Goal: Information Seeking & Learning: Learn about a topic

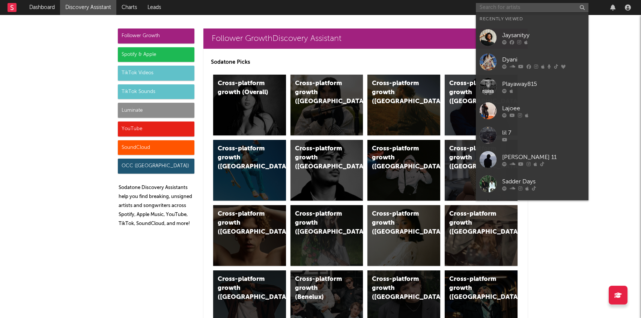
click at [505, 11] on input "text" at bounding box center [532, 7] width 113 height 9
paste input "[URL][DOMAIN_NAME]"
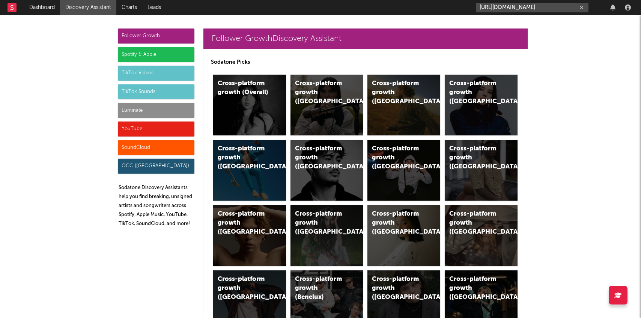
click at [515, 11] on input "[URL][DOMAIN_NAME]" at bounding box center [532, 7] width 113 height 9
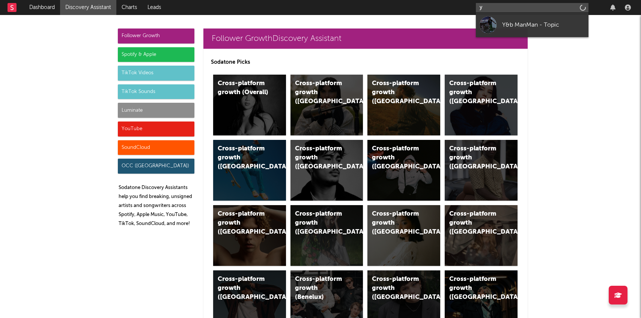
scroll to position [0, 0]
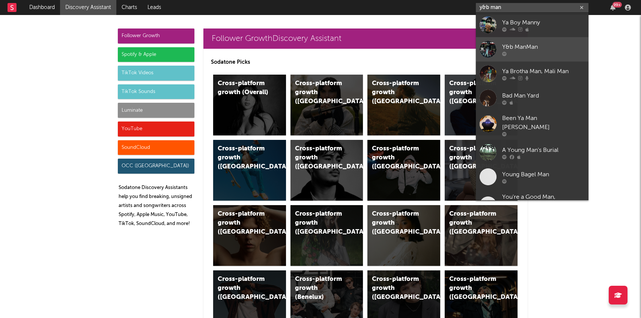
type input "y&b man"
click at [525, 49] on div "Y&b ManMan" at bounding box center [543, 46] width 83 height 9
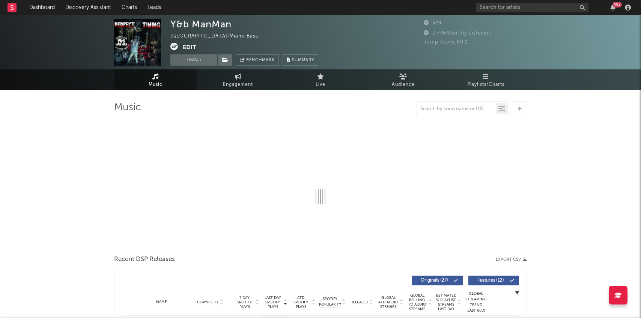
select select "1w"
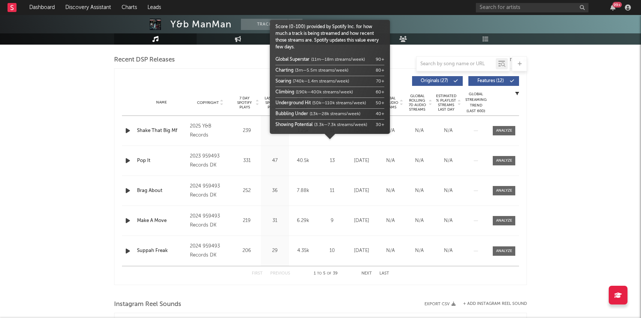
scroll to position [214, 0]
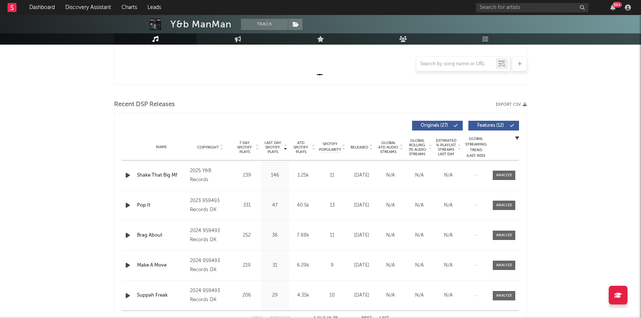
click at [510, 169] on div "Name Shake That Big Mf Copyright 2025 Y&B Records Label Y&B Records Album Names…" at bounding box center [320, 176] width 397 height 30
click at [505, 174] on div at bounding box center [504, 176] width 16 height 6
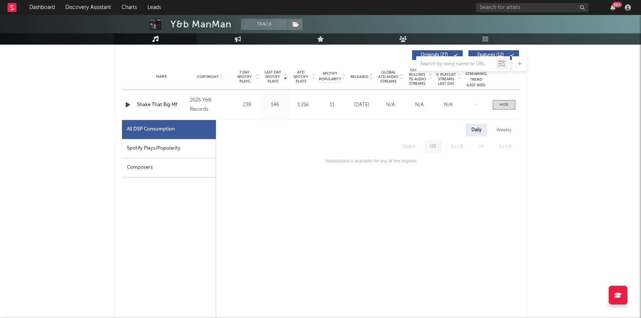
scroll to position [315, 0]
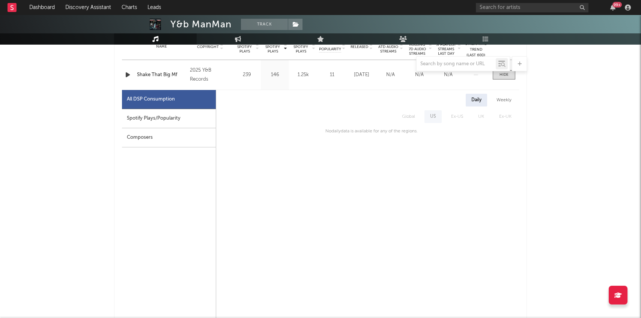
click at [245, 32] on div at bounding box center [320, 7] width 641 height 75
click at [249, 25] on button "Track" at bounding box center [264, 24] width 47 height 11
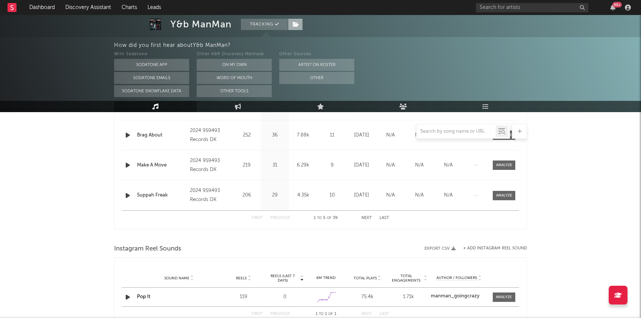
scroll to position [383, 0]
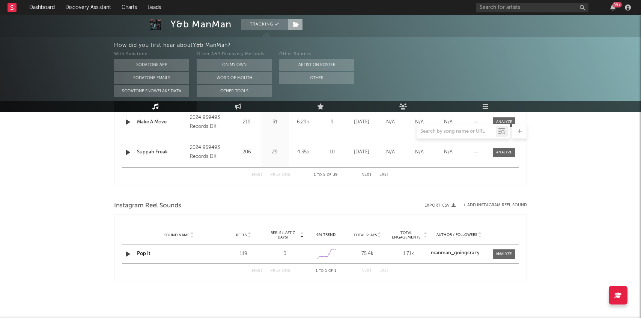
select select "1w"
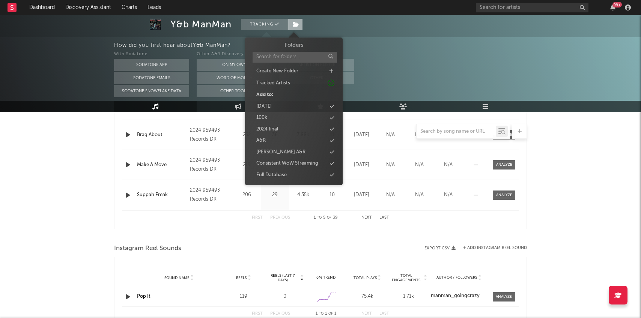
click at [293, 25] on icon at bounding box center [296, 24] width 6 height 5
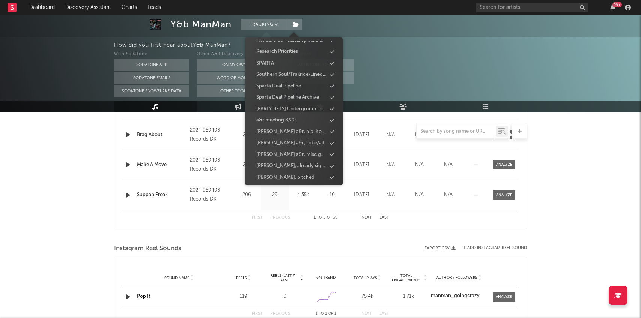
scroll to position [0, 0]
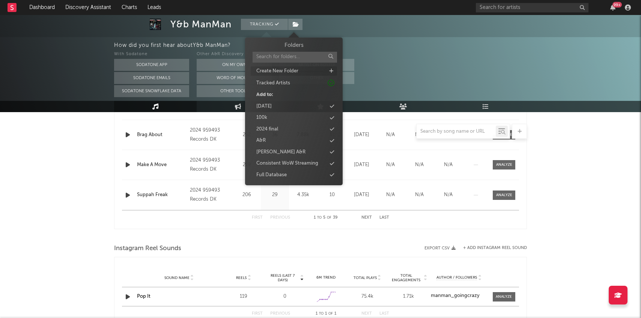
click at [333, 71] on icon at bounding box center [331, 71] width 4 height 5
type input "new 9/7"
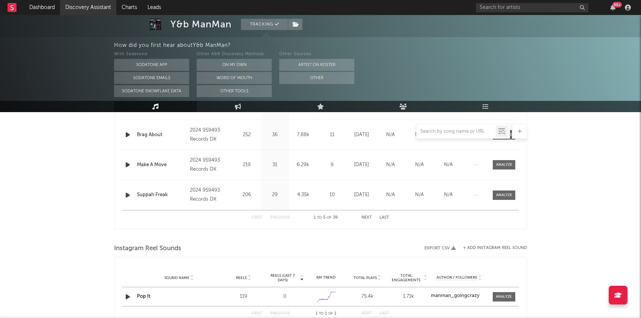
click at [97, 10] on link "Discovery Assistant" at bounding box center [88, 7] width 56 height 15
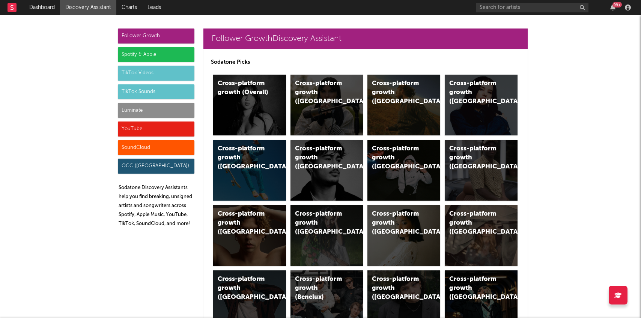
click at [167, 110] on div "Luminate" at bounding box center [156, 110] width 77 height 15
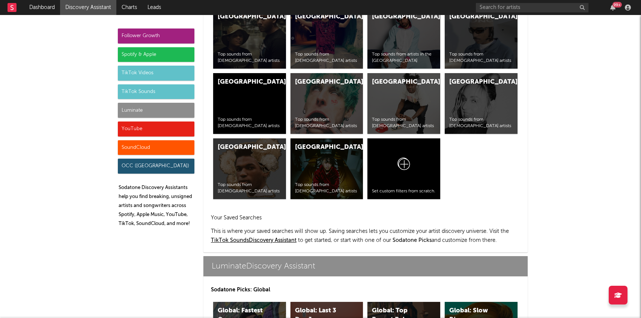
scroll to position [3333, 0]
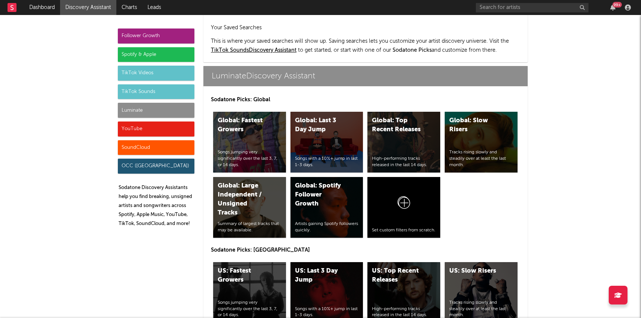
click at [397, 262] on div "US: Top Recent Releases High-performing tracks released in the last 14 days." at bounding box center [404, 292] width 73 height 61
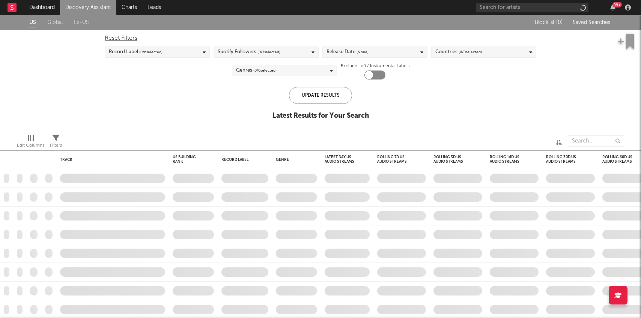
checkbox input "true"
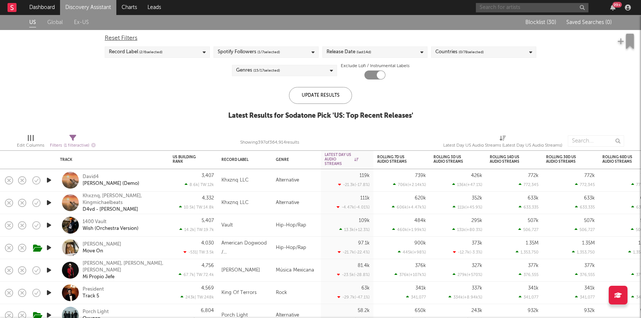
click at [497, 4] on input "text" at bounding box center [532, 7] width 113 height 9
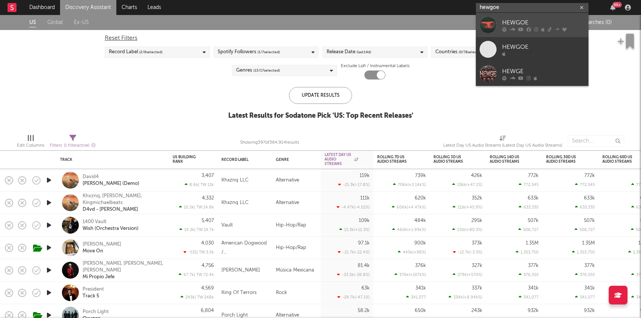
type input "hewgoe"
click at [504, 18] on div "HEWGOE" at bounding box center [543, 22] width 83 height 9
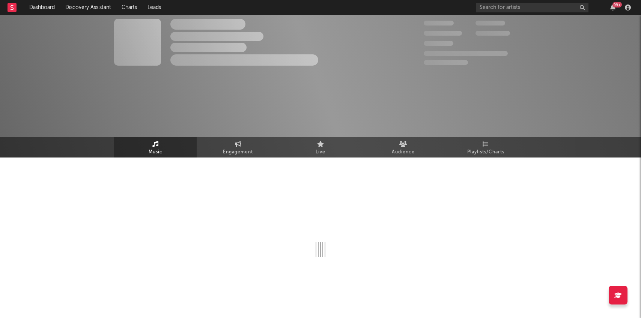
select select "6m"
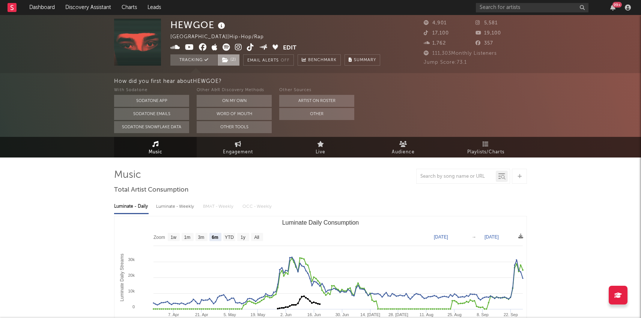
click at [232, 58] on span "( 2 )" at bounding box center [228, 59] width 23 height 11
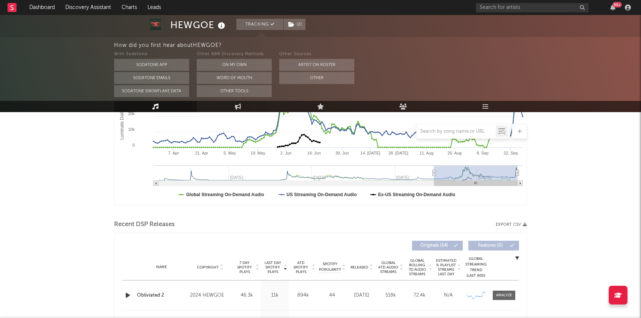
scroll to position [167, 0]
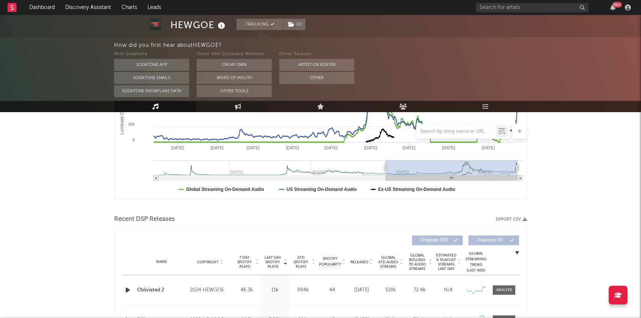
type input "2024-12-07"
drag, startPoint x: 435, startPoint y: 169, endPoint x: 384, endPoint y: 174, distance: 50.9
click at [384, 174] on g "Luminate Daily Consumption" at bounding box center [338, 170] width 369 height 21
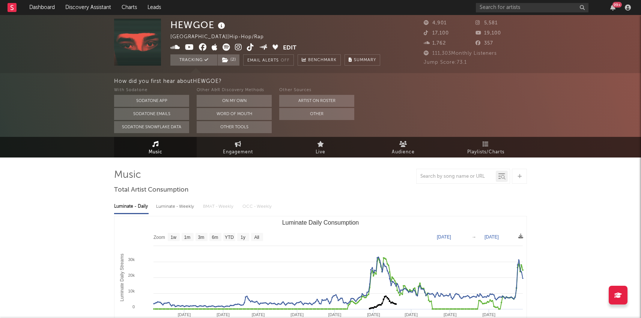
click at [237, 47] on icon at bounding box center [238, 48] width 7 height 8
click at [101, 10] on link "Discovery Assistant" at bounding box center [88, 7] width 56 height 15
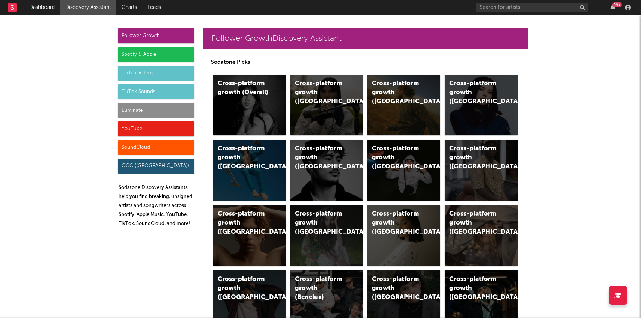
click at [149, 107] on div "Luminate" at bounding box center [156, 110] width 77 height 15
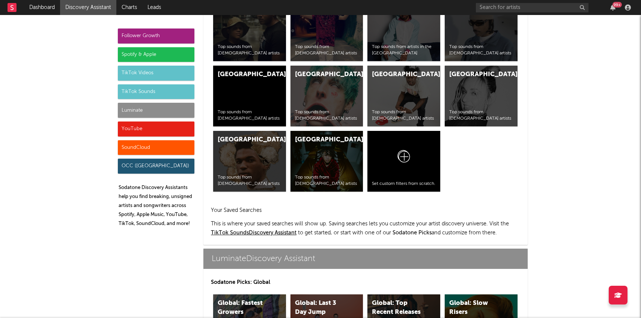
scroll to position [3333, 0]
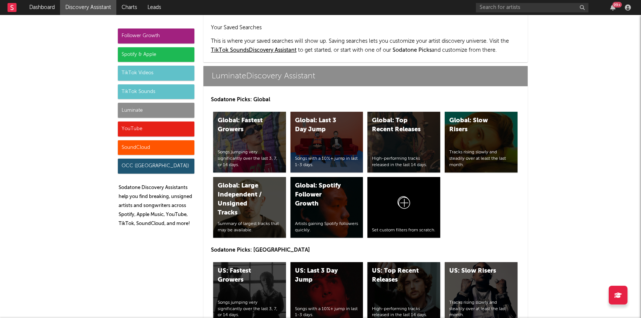
click at [376, 263] on div "US: Top Recent Releases High-performing tracks released in the last 14 days." at bounding box center [404, 292] width 73 height 61
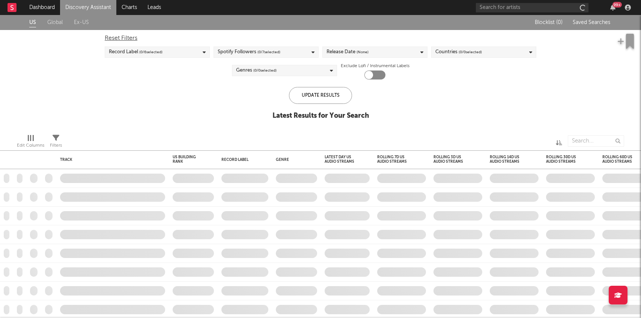
checkbox input "true"
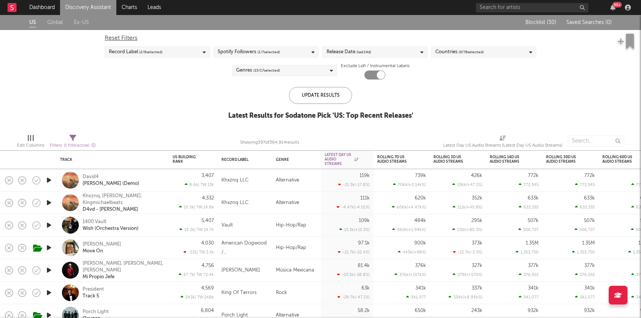
click at [100, 8] on link "Discovery Assistant" at bounding box center [88, 7] width 56 height 15
